Goal: Transaction & Acquisition: Download file/media

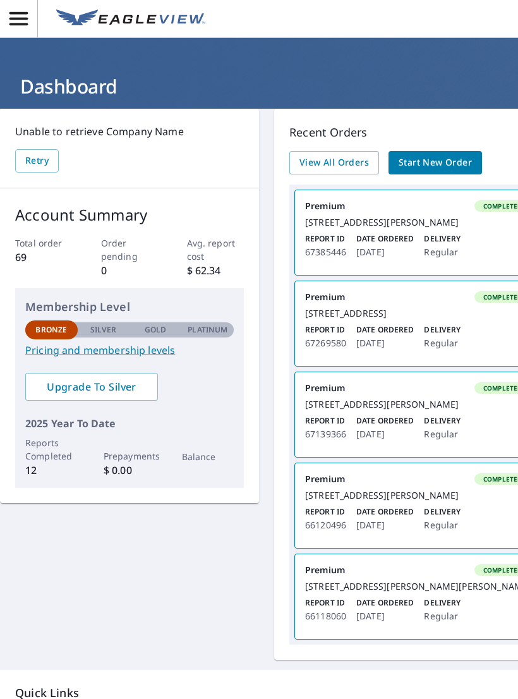
click at [433, 319] on div "[STREET_ADDRESS]" at bounding box center [418, 313] width 226 height 11
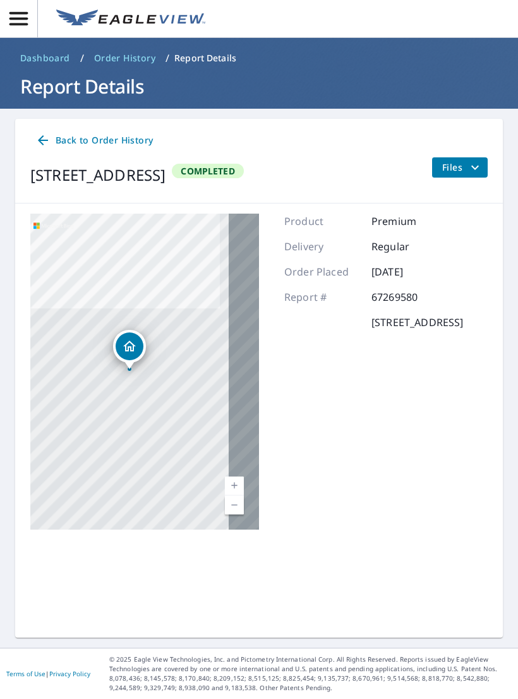
scroll to position [20, 0]
click at [466, 160] on span "Files" at bounding box center [462, 167] width 40 height 15
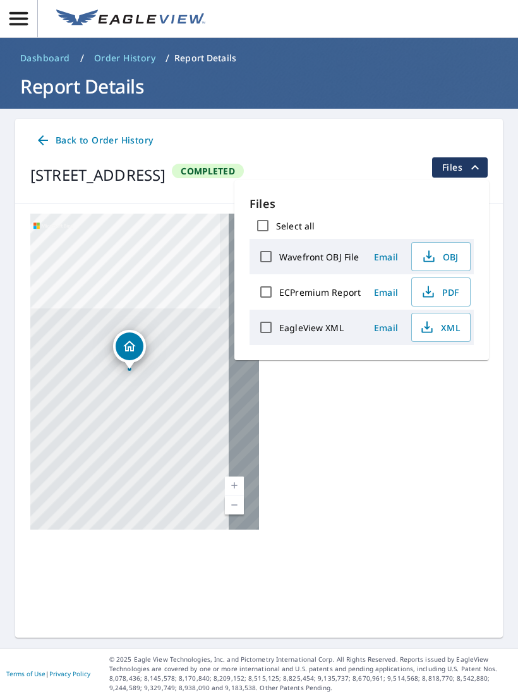
click at [445, 284] on span "PDF" at bounding box center [439, 291] width 40 height 15
click at [337, 286] on label "ECPremium Report" at bounding box center [319, 292] width 81 height 12
click at [279, 279] on input "ECPremium Report" at bounding box center [266, 292] width 27 height 27
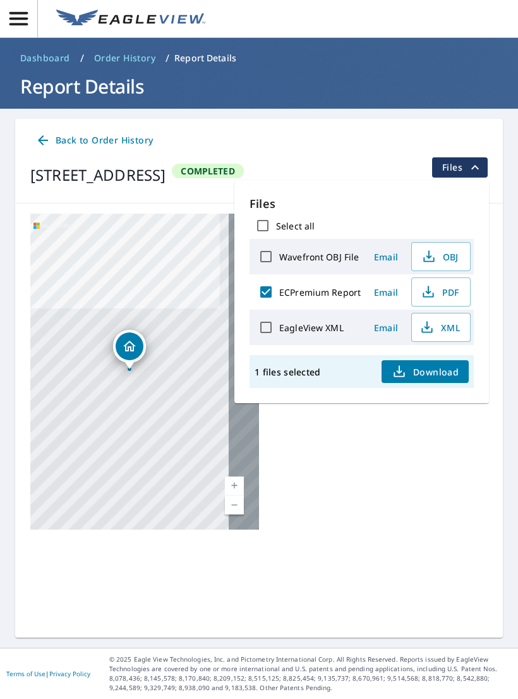
click at [269, 279] on input "ECPremium Report" at bounding box center [266, 292] width 27 height 27
checkbox input "false"
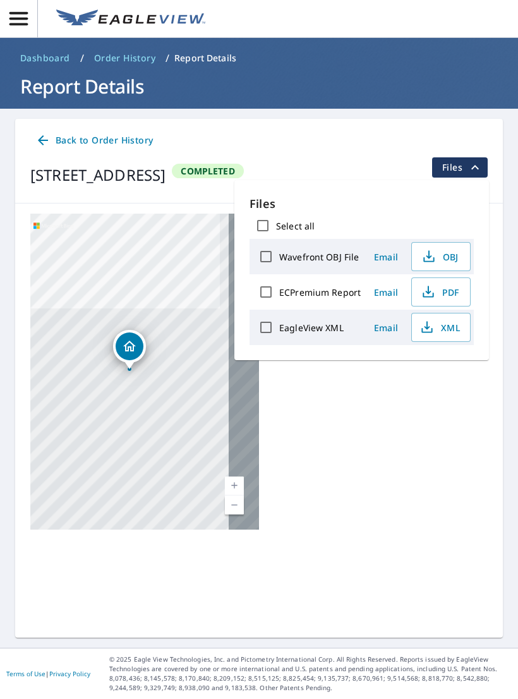
click at [442, 284] on span "PDF" at bounding box center [439, 291] width 40 height 15
click at [438, 295] on span "PDF" at bounding box center [439, 291] width 40 height 15
click at [166, 170] on div "[STREET_ADDRESS]" at bounding box center [97, 175] width 135 height 23
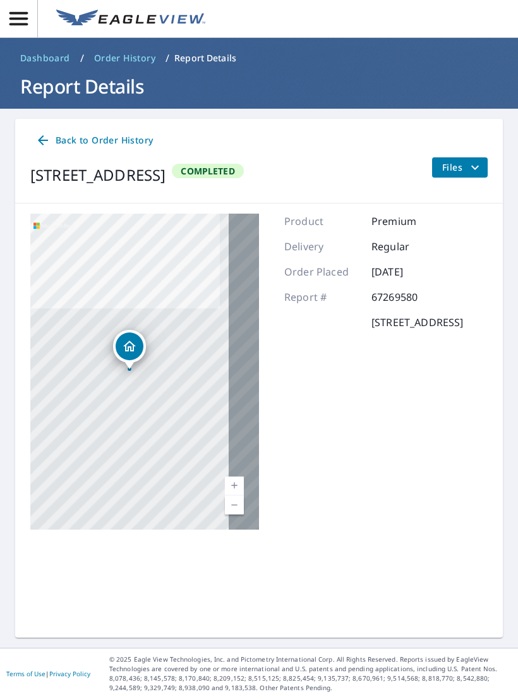
click at [123, 130] on link "Back to Order History" at bounding box center [94, 140] width 128 height 23
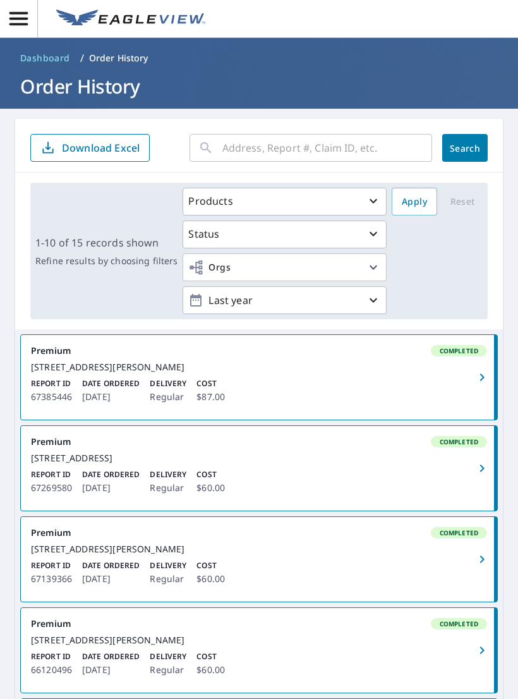
click at [476, 476] on icon "button" at bounding box center [481, 468] width 15 height 15
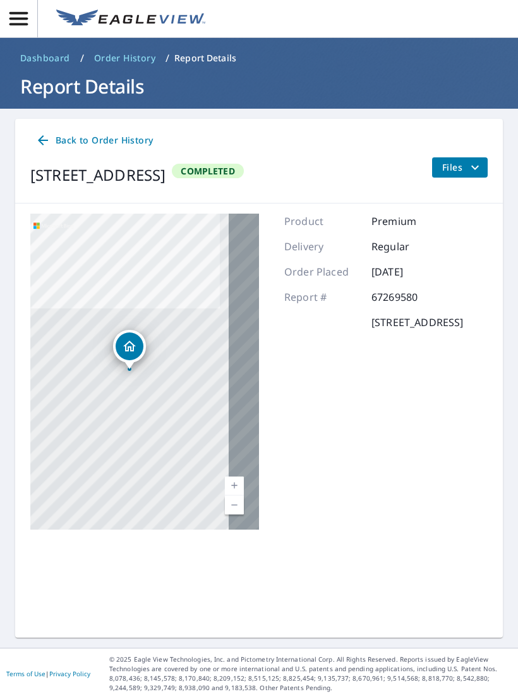
scroll to position [20, 0]
click at [199, 52] on p "Report Details" at bounding box center [205, 58] width 62 height 13
click at [205, 73] on h1 "Report Details" at bounding box center [259, 86] width 488 height 26
click at [203, 49] on header "Dashboard / Order History / Report Details Report Details" at bounding box center [259, 73] width 518 height 71
click at [464, 160] on span "Files" at bounding box center [462, 167] width 40 height 15
